Goal: Task Accomplishment & Management: Manage account settings

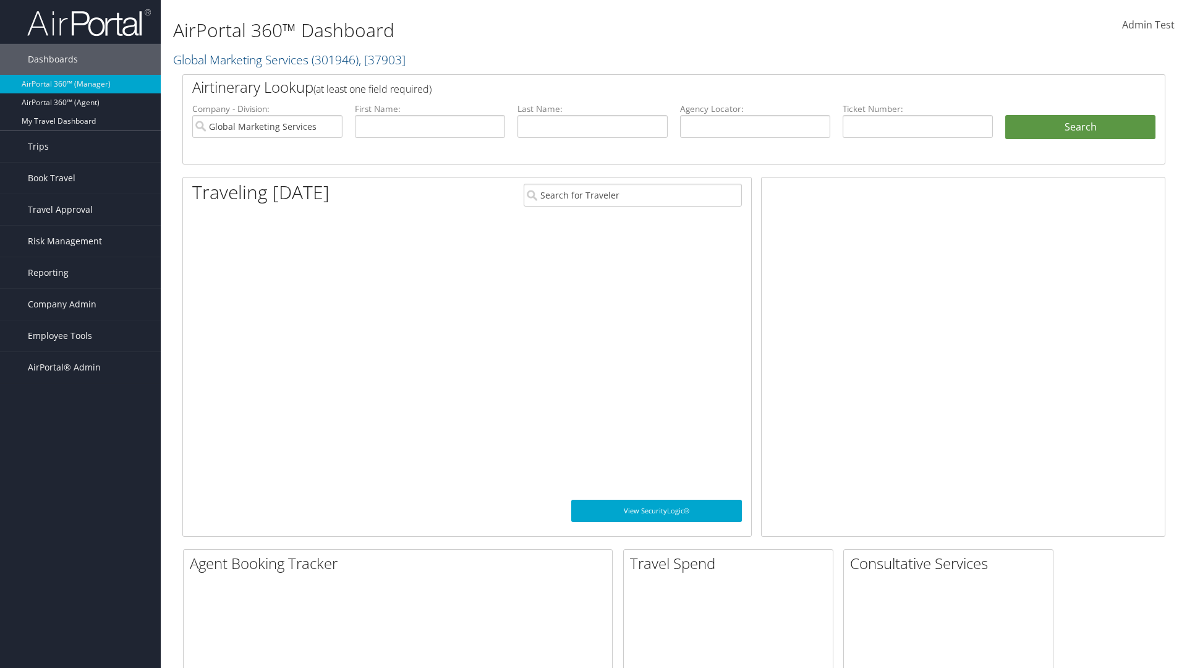
click at [80, 304] on span "Company Admin" at bounding box center [62, 304] width 69 height 31
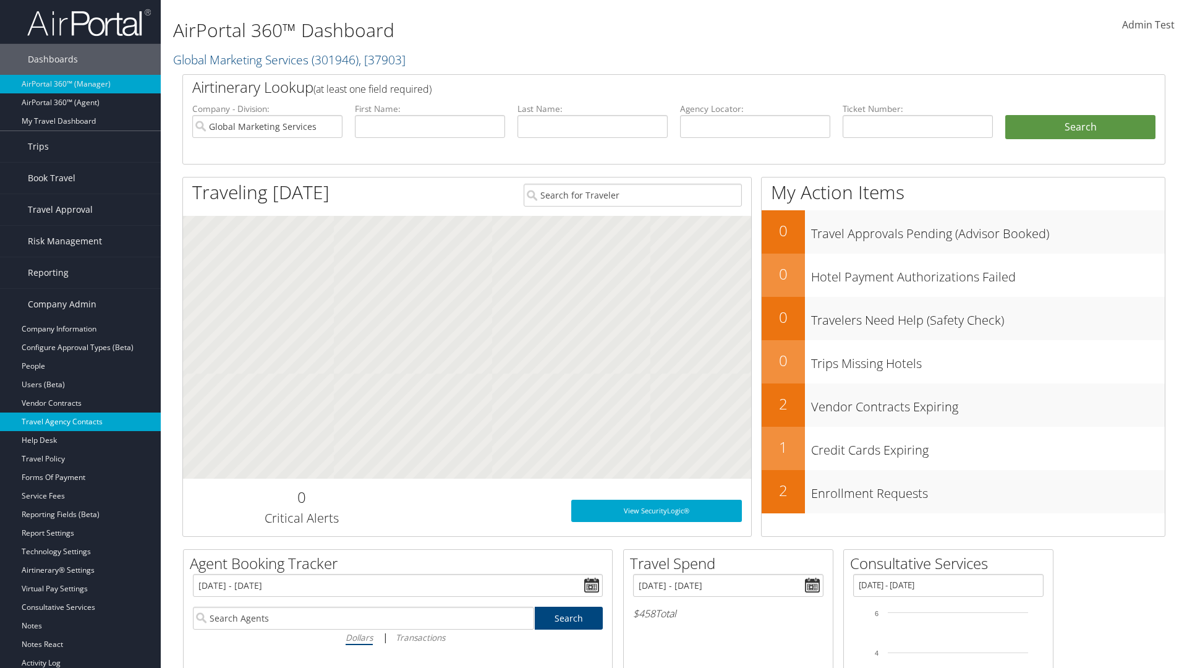
click at [80, 422] on link "Travel Agency Contacts" at bounding box center [80, 421] width 161 height 19
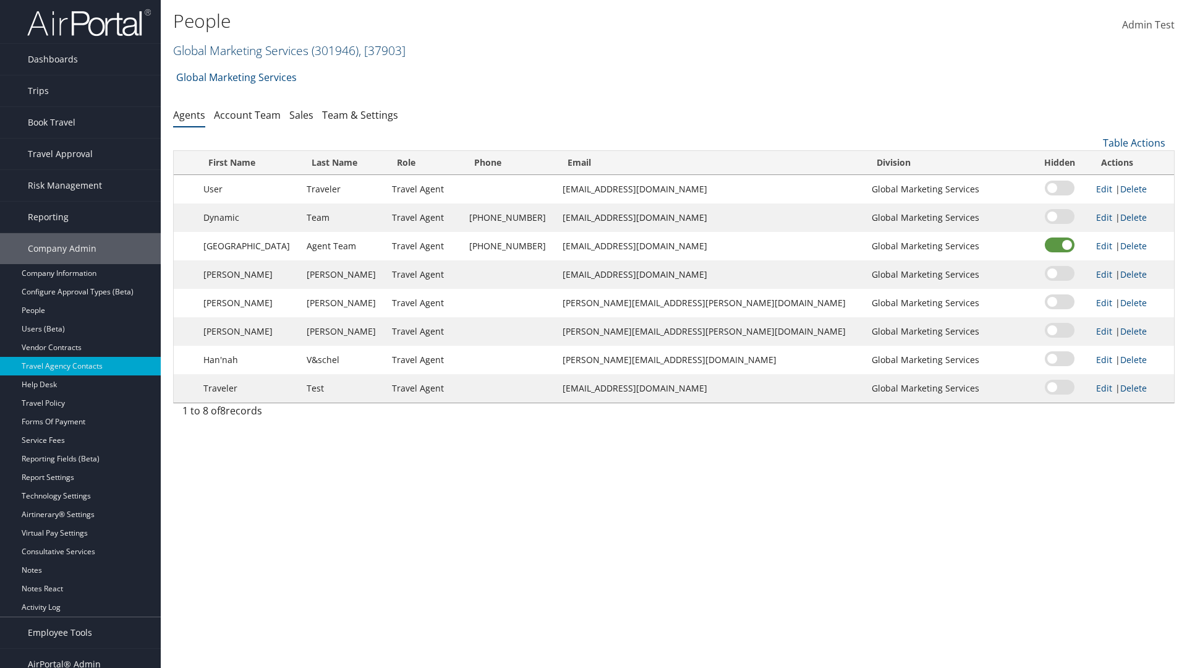
click at [239, 50] on link "Global Marketing Services ( 301946 ) , [ 37903 ]" at bounding box center [289, 50] width 233 height 17
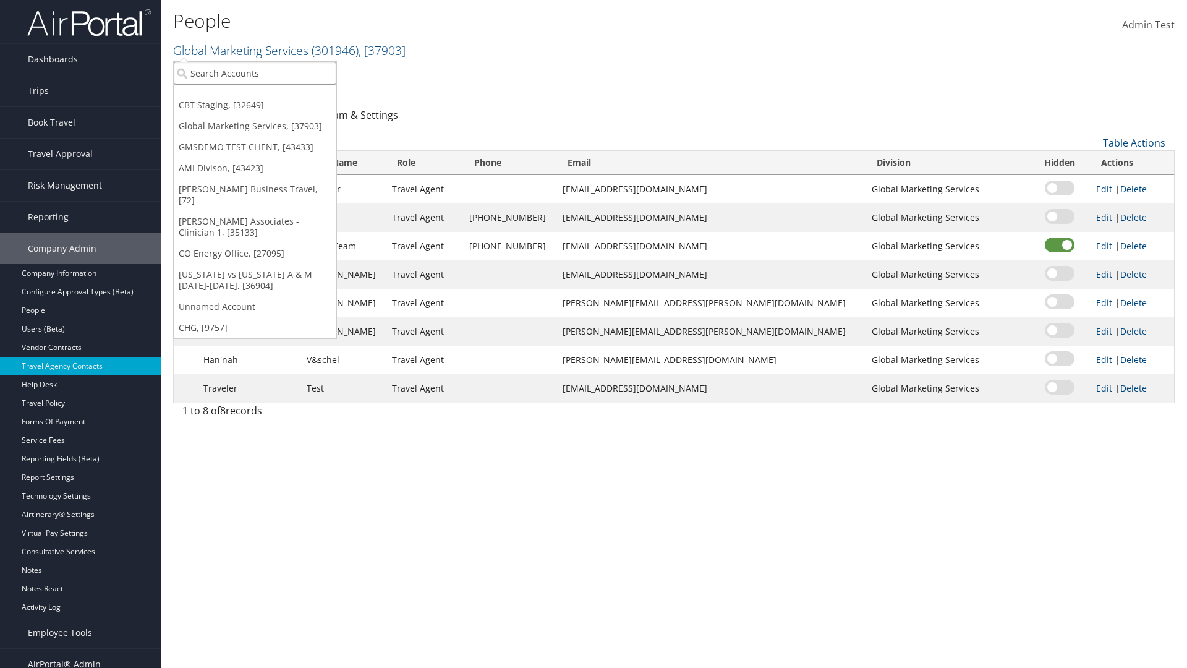
click at [255, 73] on input "search" at bounding box center [255, 73] width 163 height 23
type input "CBTSTG"
click at [255, 96] on div "CBT Staging (CBTSTG), [32649]" at bounding box center [255, 95] width 176 height 11
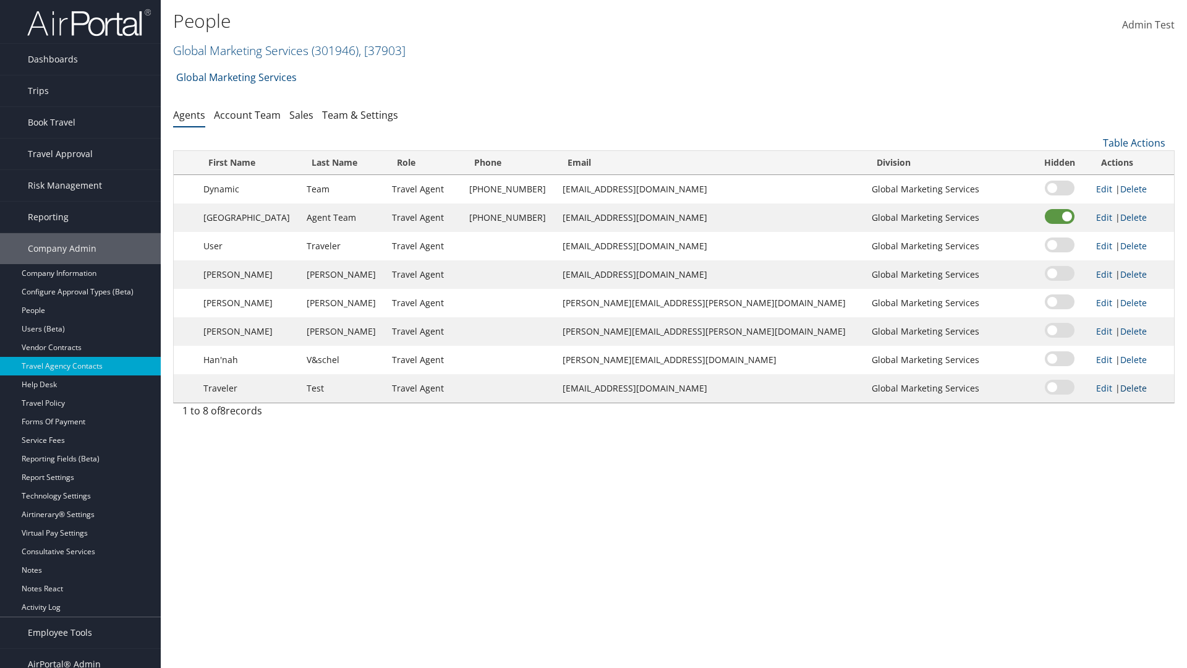
click at [1121, 388] on link "Delete" at bounding box center [1134, 388] width 27 height 12
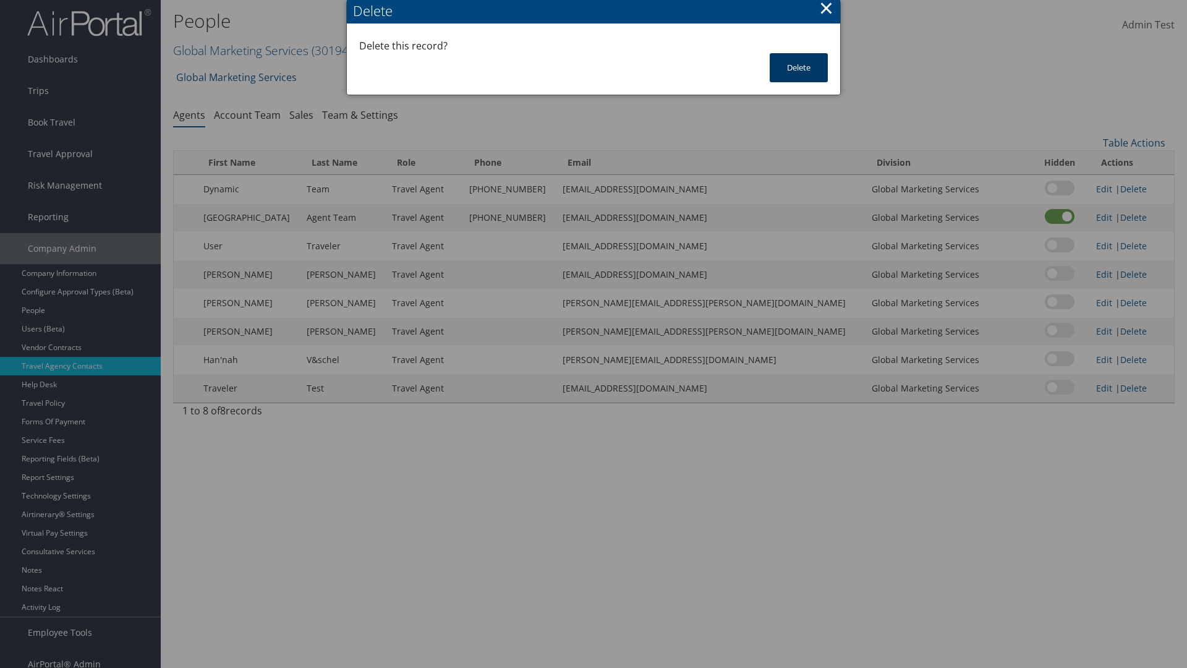
click at [799, 67] on button "Delete" at bounding box center [799, 67] width 58 height 29
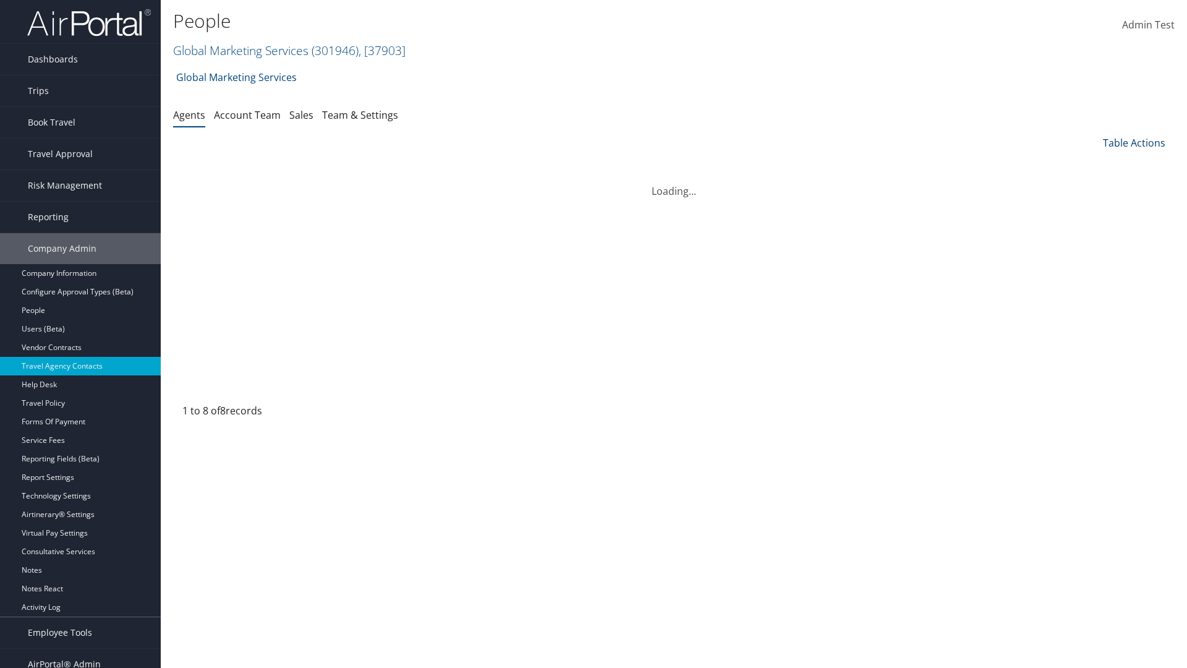
click at [1134, 143] on link "Table Actions" at bounding box center [1134, 143] width 62 height 14
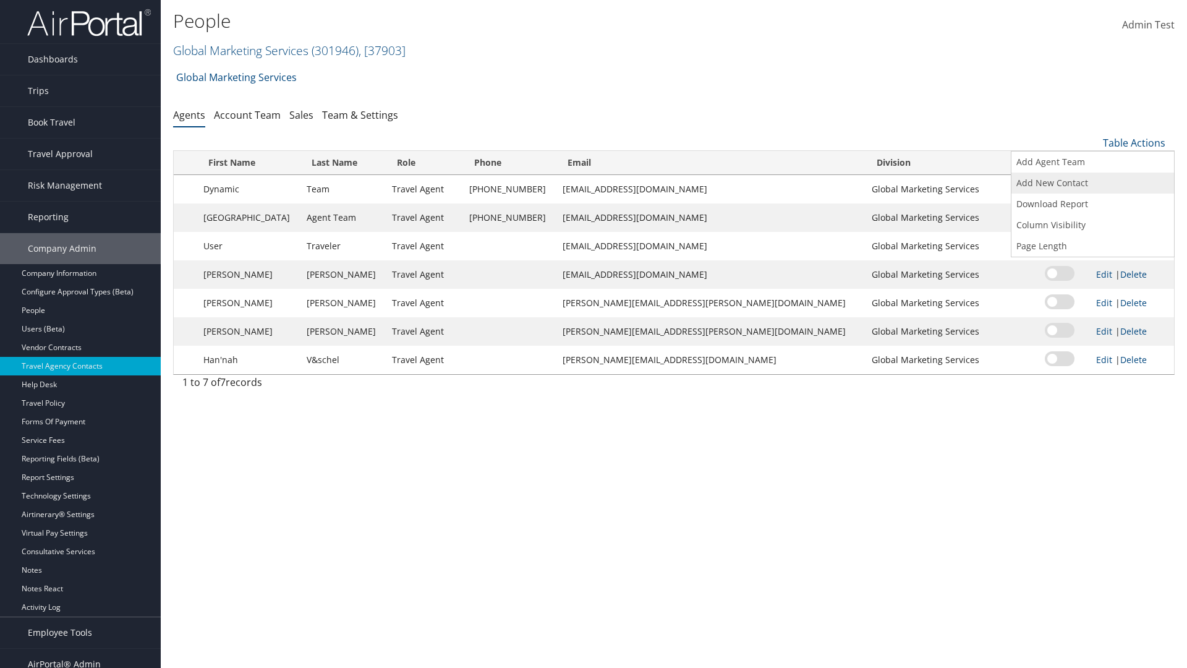
click at [1093, 183] on link "Add New Contact" at bounding box center [1093, 183] width 163 height 21
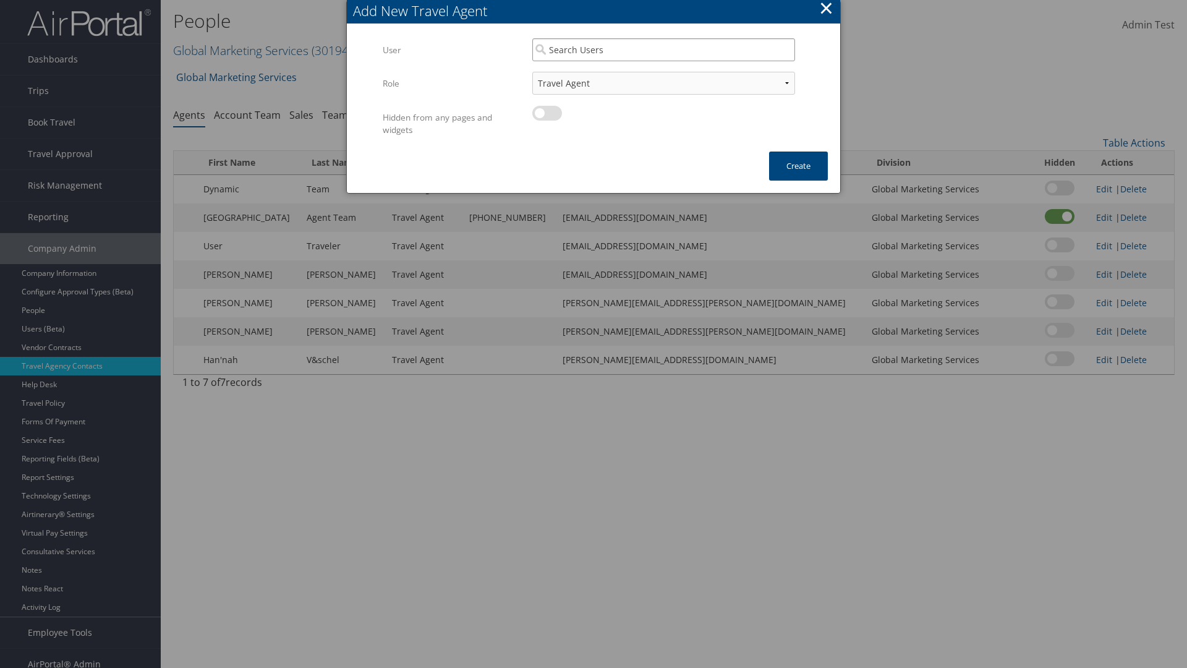
click at [664, 49] on input "search" at bounding box center [663, 49] width 263 height 23
click at [664, 79] on div "User" at bounding box center [664, 85] width 258 height 12
type input "Traveler Test"
click at [798, 166] on button "Create" at bounding box center [798, 166] width 59 height 29
